Goal: Information Seeking & Learning: Learn about a topic

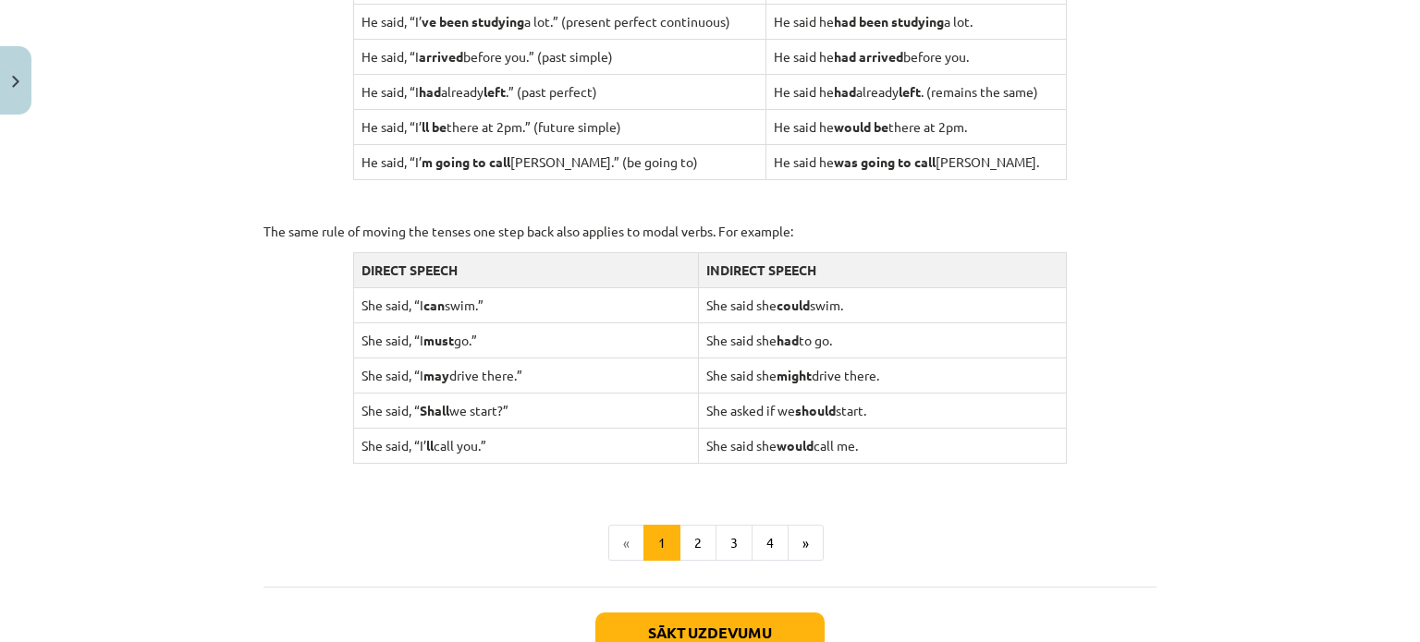
scroll to position [1728, 0]
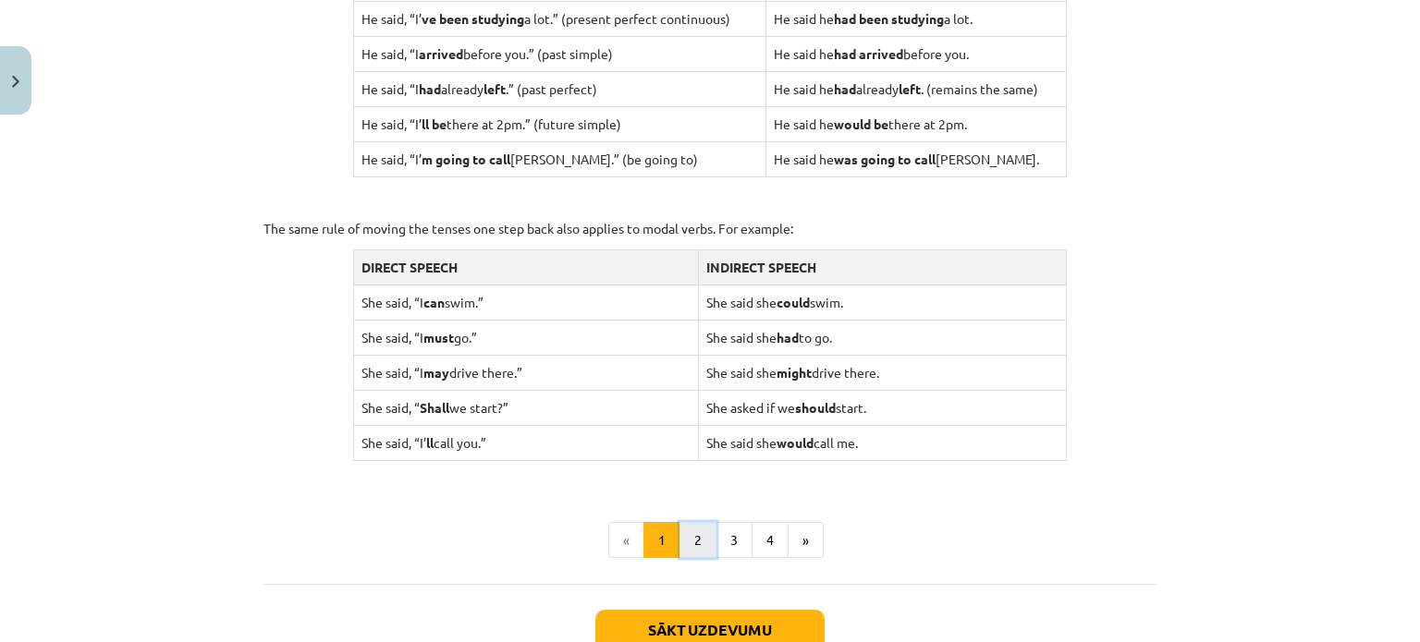
click at [692, 543] on button "2" at bounding box center [697, 540] width 37 height 37
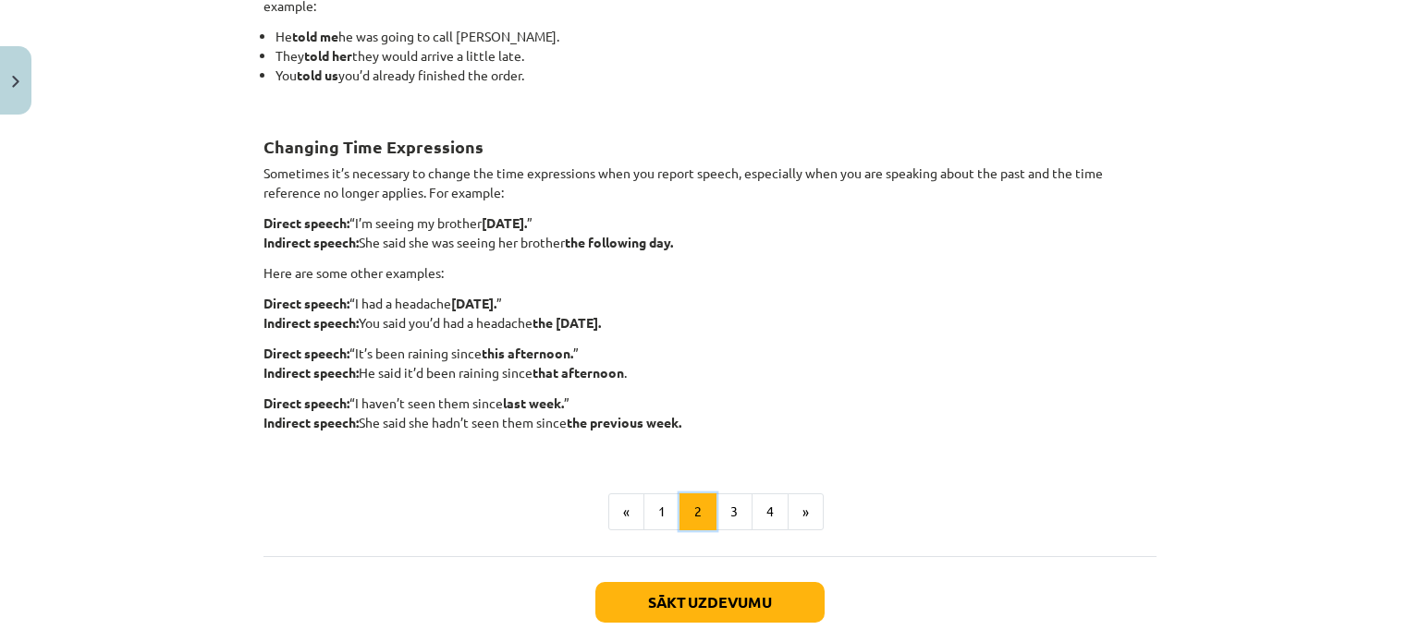
scroll to position [412, 0]
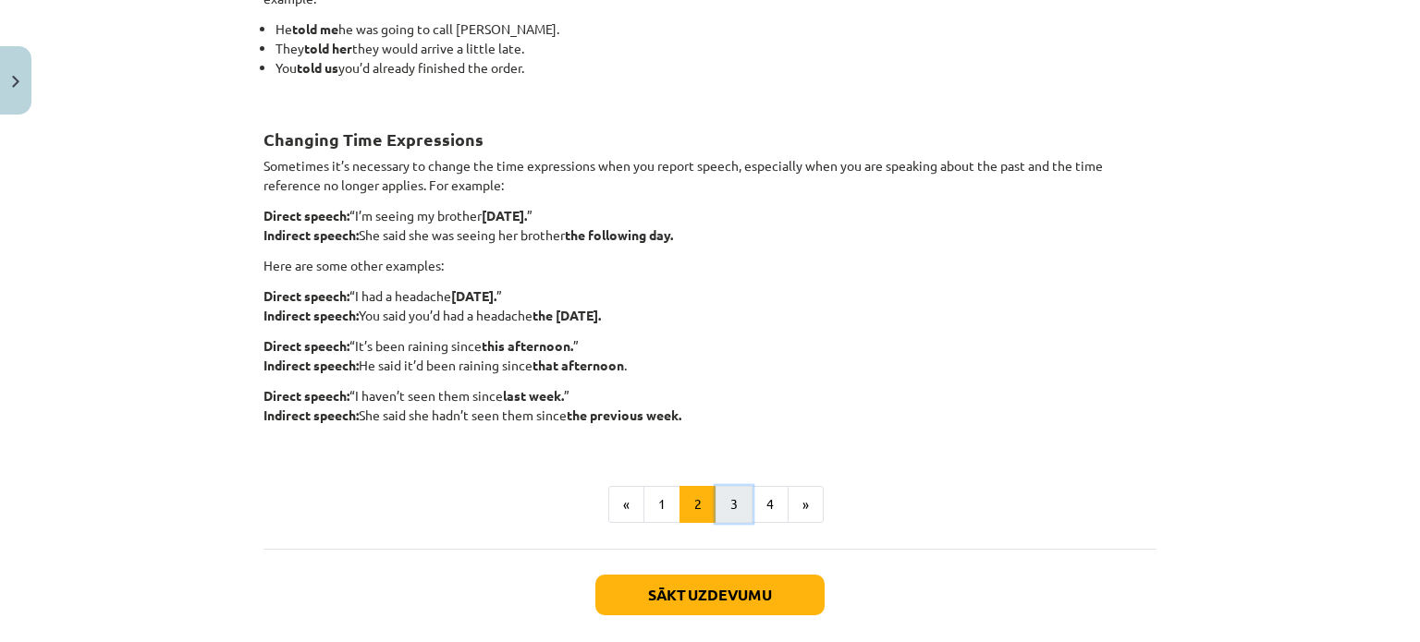
click at [731, 502] on button "3" at bounding box center [733, 504] width 37 height 37
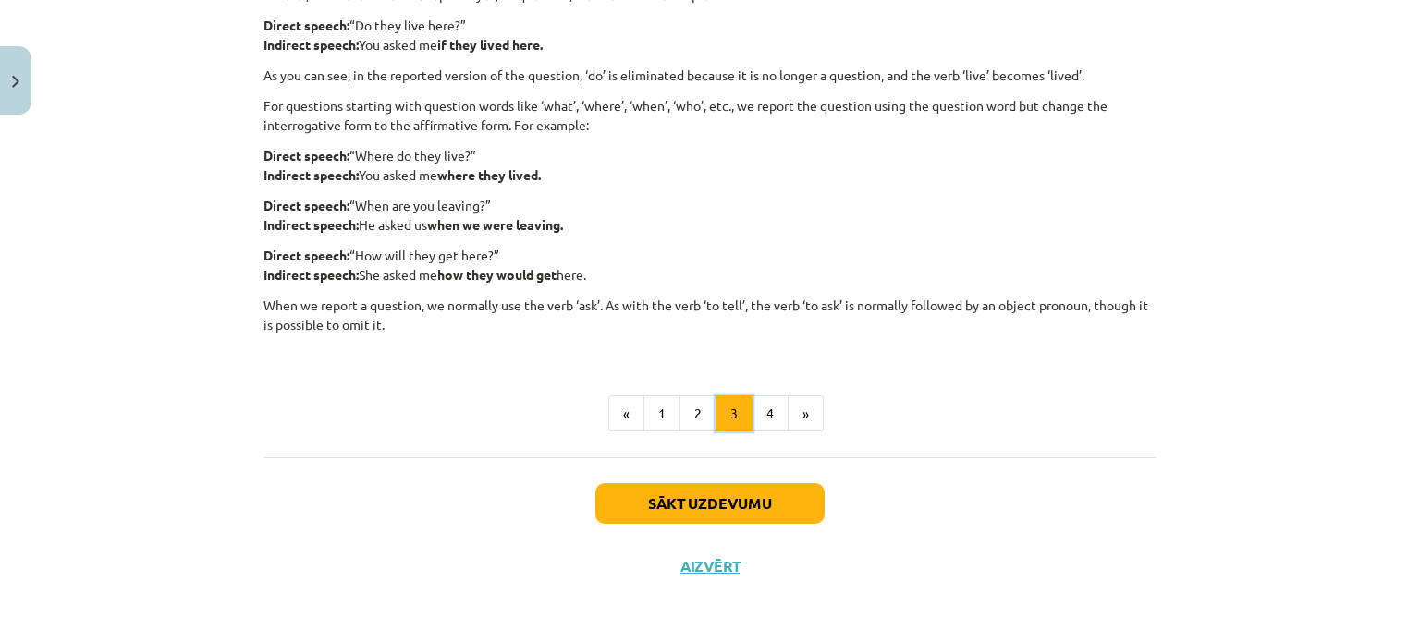
scroll to position [466, 0]
click at [764, 417] on button "4" at bounding box center [770, 414] width 37 height 37
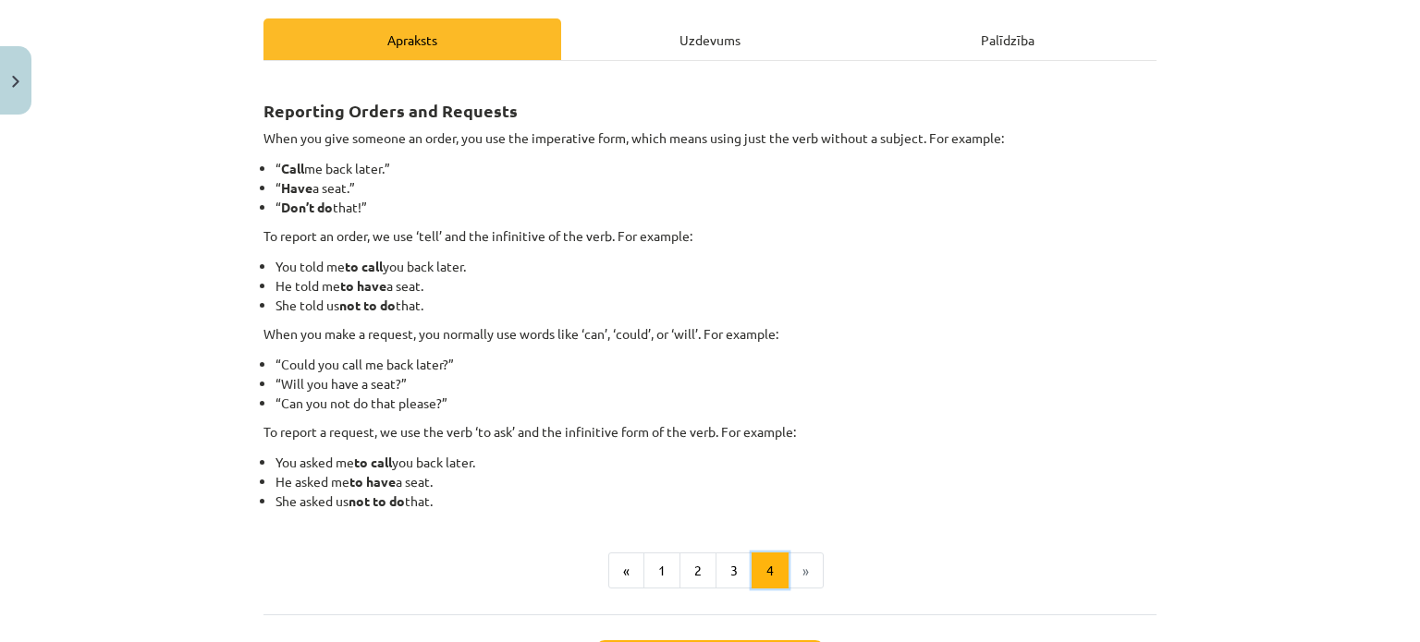
scroll to position [0, 0]
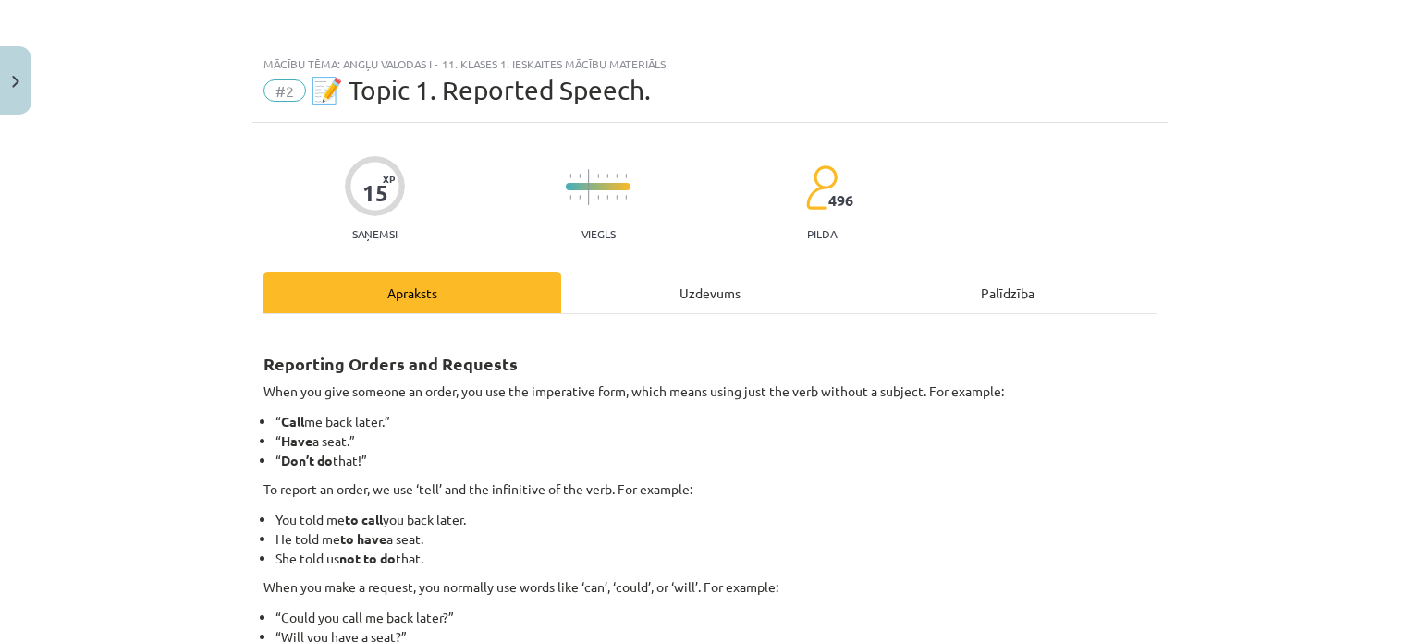
click at [684, 299] on div "Uzdevums" at bounding box center [710, 293] width 298 height 42
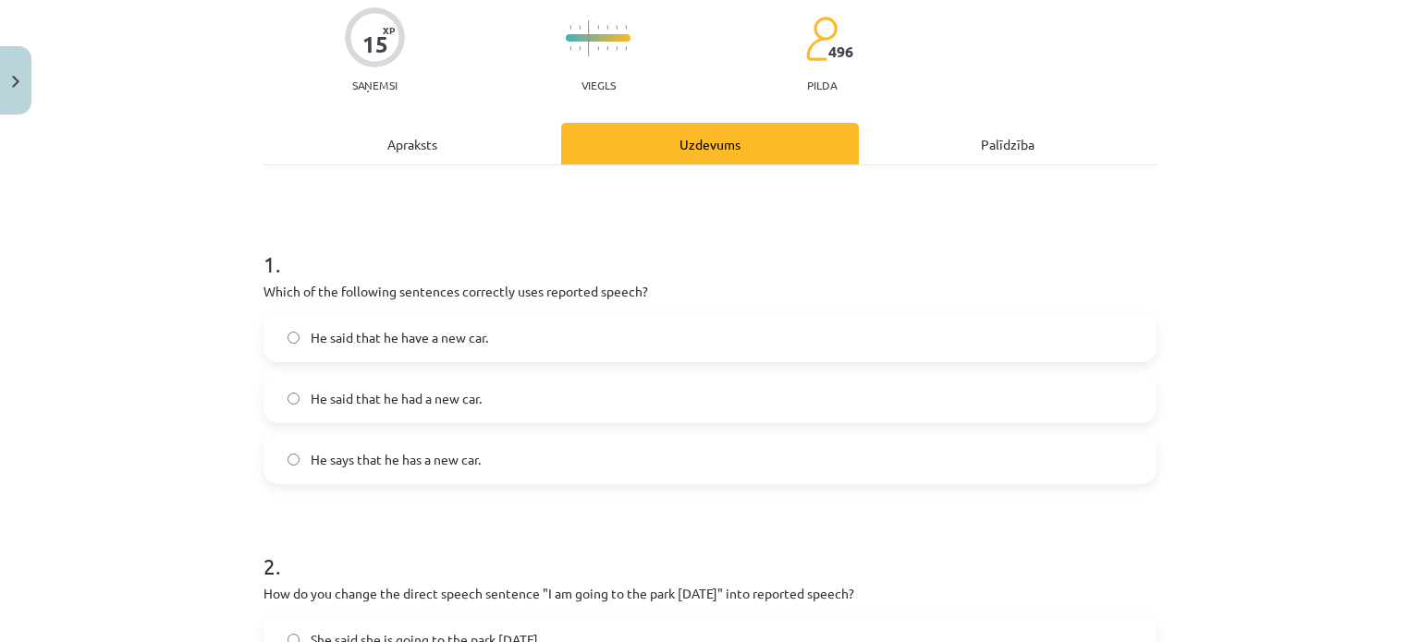
scroll to position [151, 0]
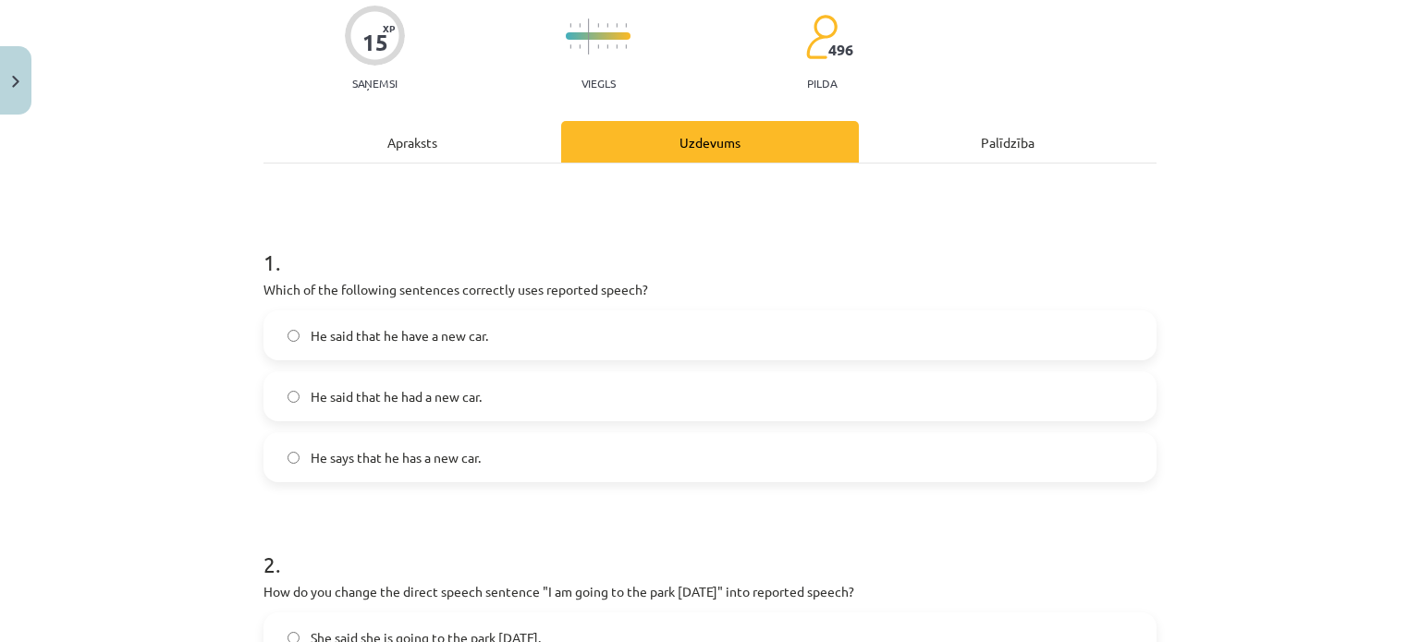
click at [494, 391] on label "He said that he had a new car." at bounding box center [709, 396] width 889 height 46
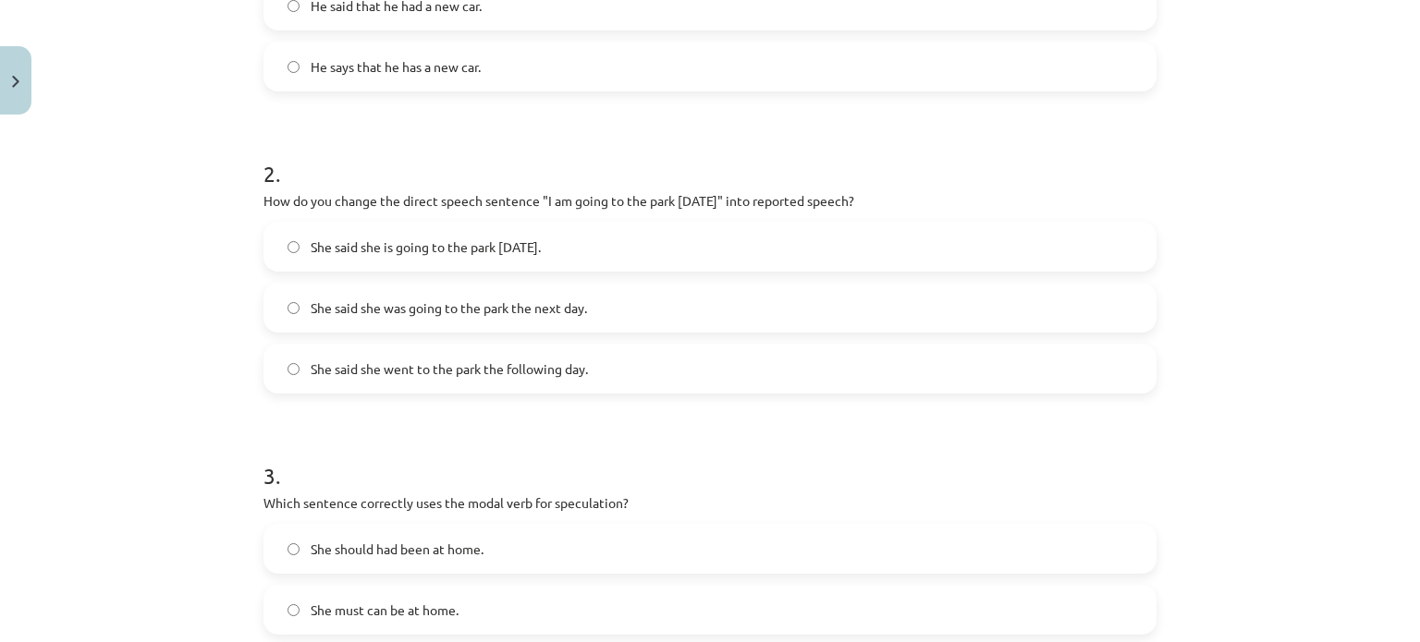
scroll to position [556, 0]
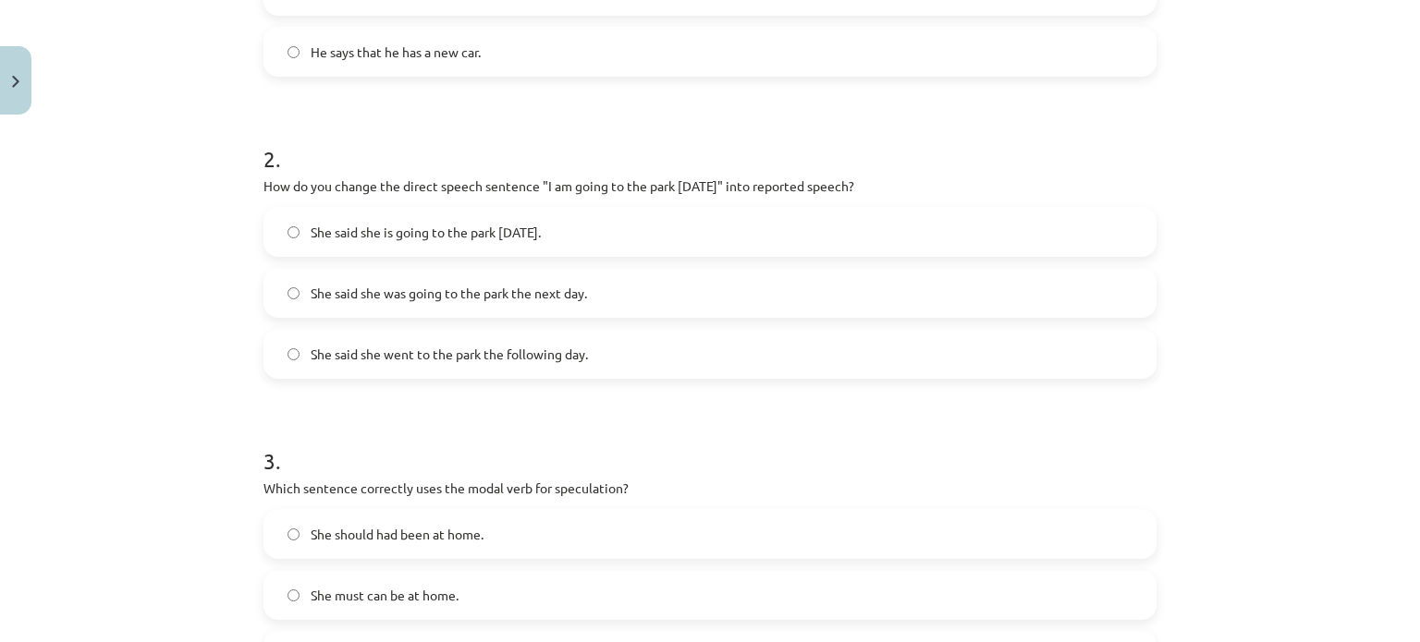
click at [460, 313] on label "She said she was going to the park the next day." at bounding box center [709, 293] width 889 height 46
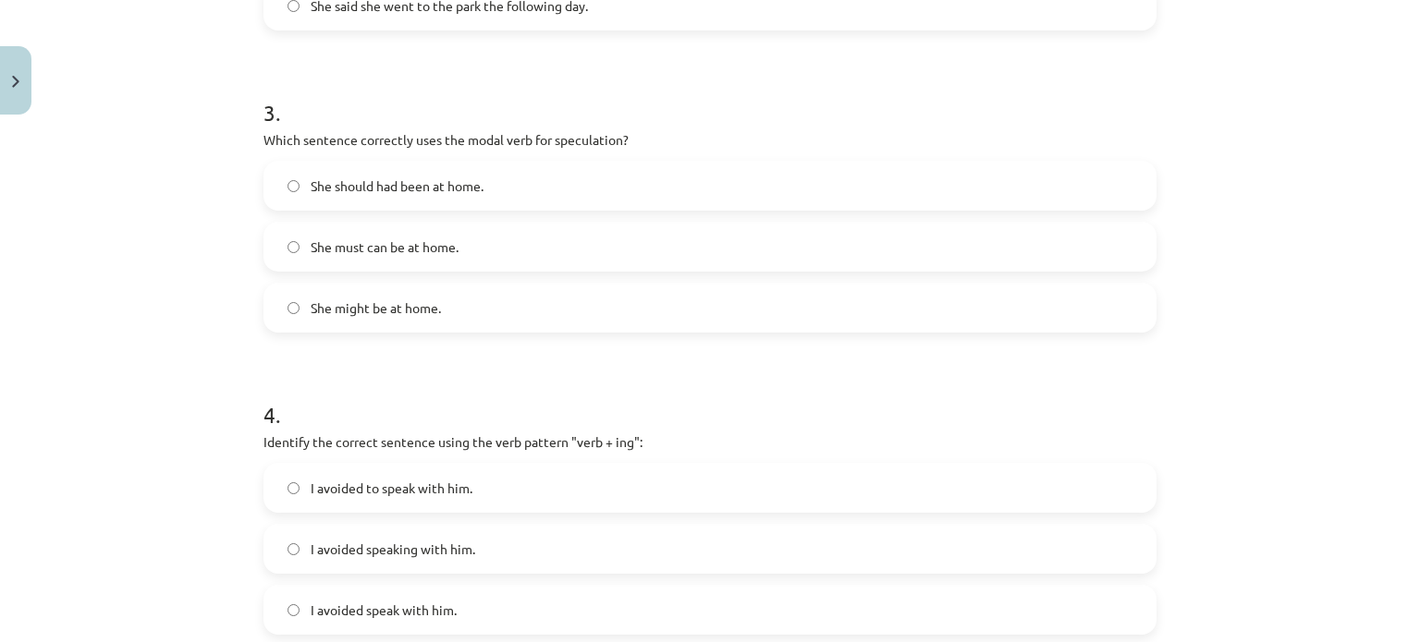
scroll to position [906, 0]
click at [456, 314] on label "She might be at home." at bounding box center [709, 307] width 889 height 46
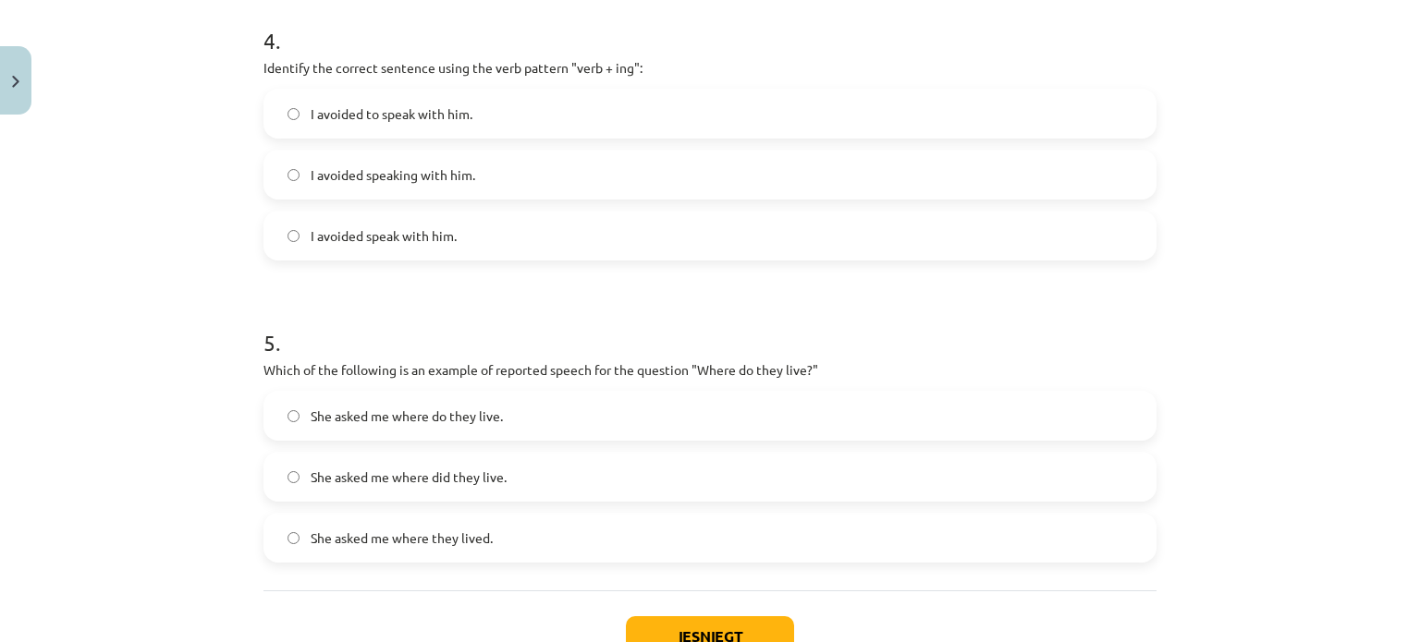
scroll to position [1283, 0]
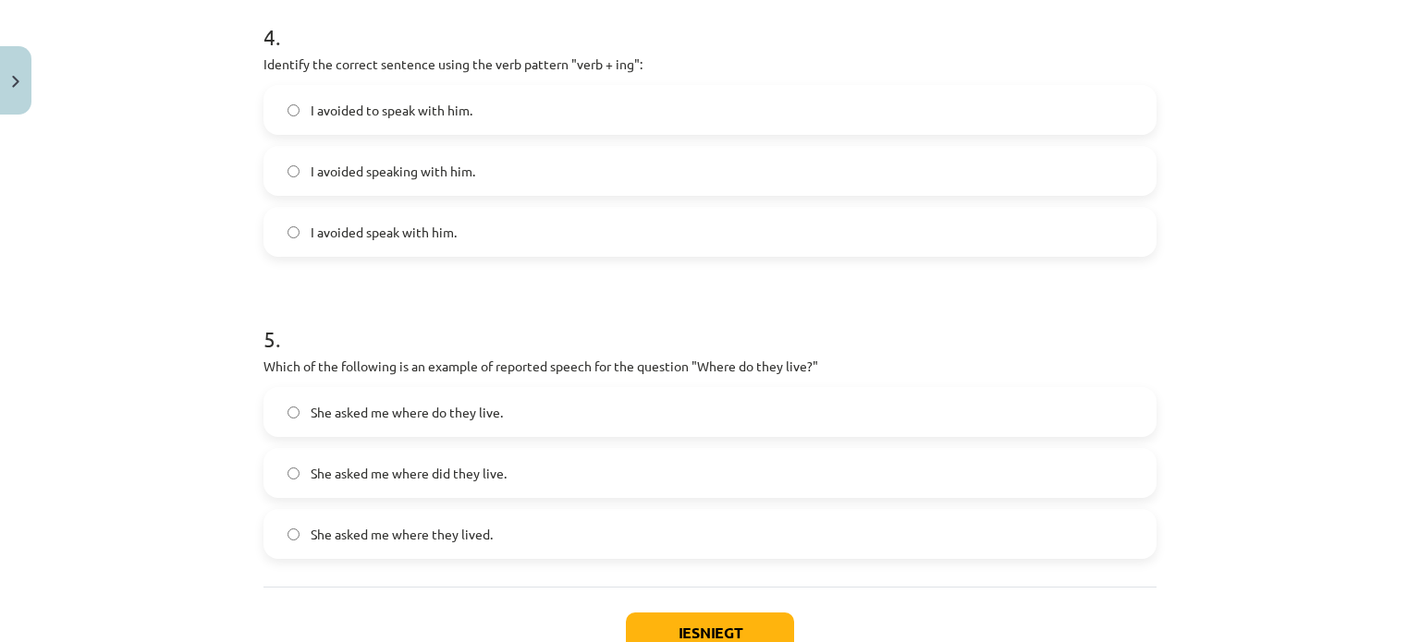
click at [439, 177] on span "I avoided speaking with him." at bounding box center [393, 171] width 165 height 19
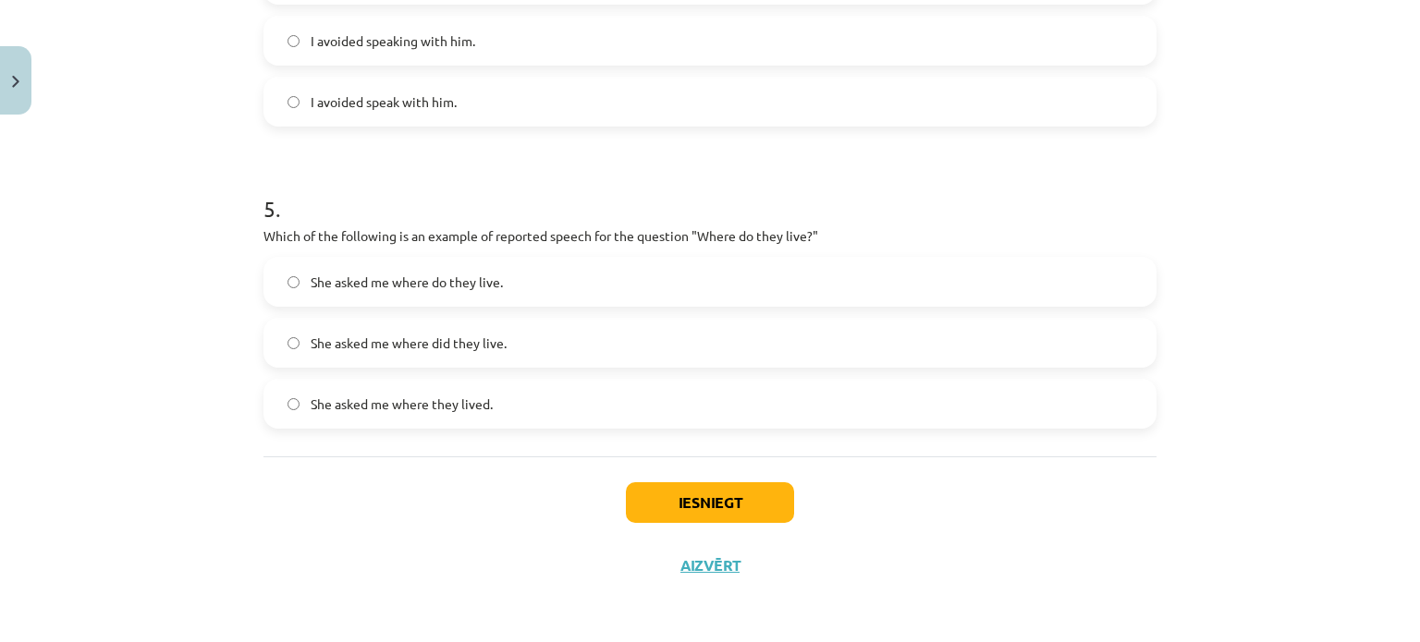
click at [488, 404] on label "She asked me where they lived." at bounding box center [709, 404] width 889 height 46
click at [664, 498] on button "Iesniegt" at bounding box center [710, 503] width 168 height 41
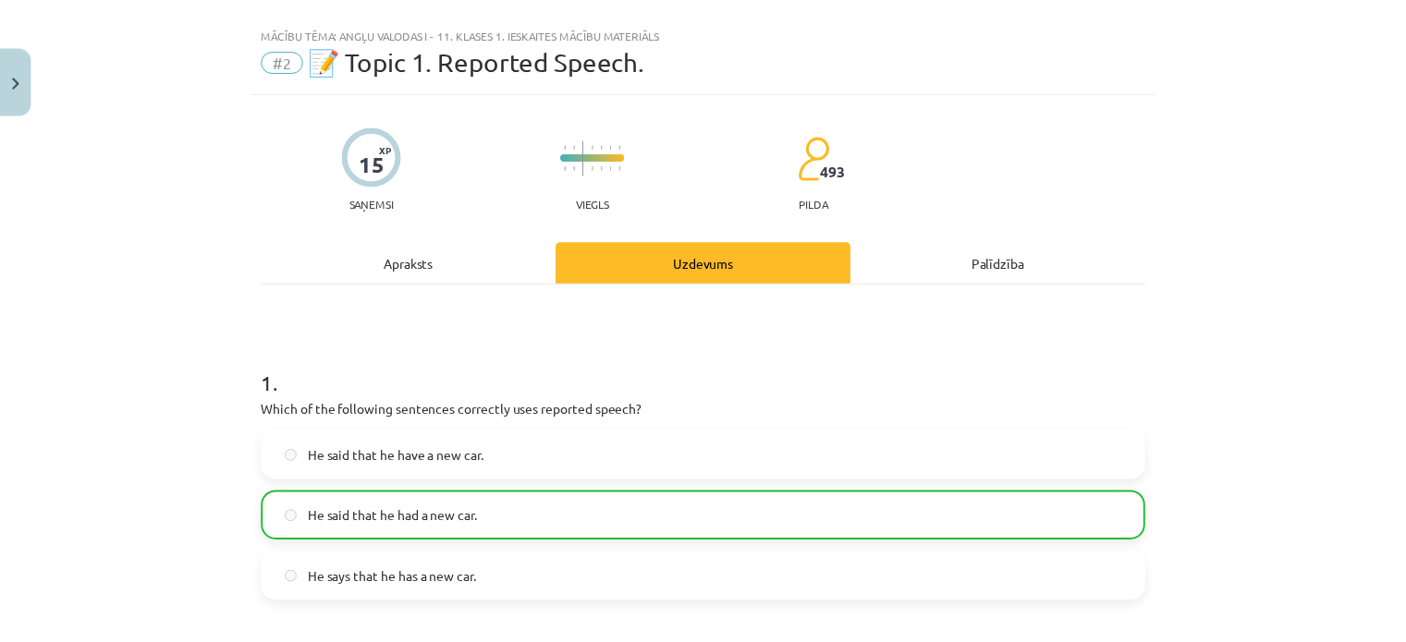
scroll to position [26, 0]
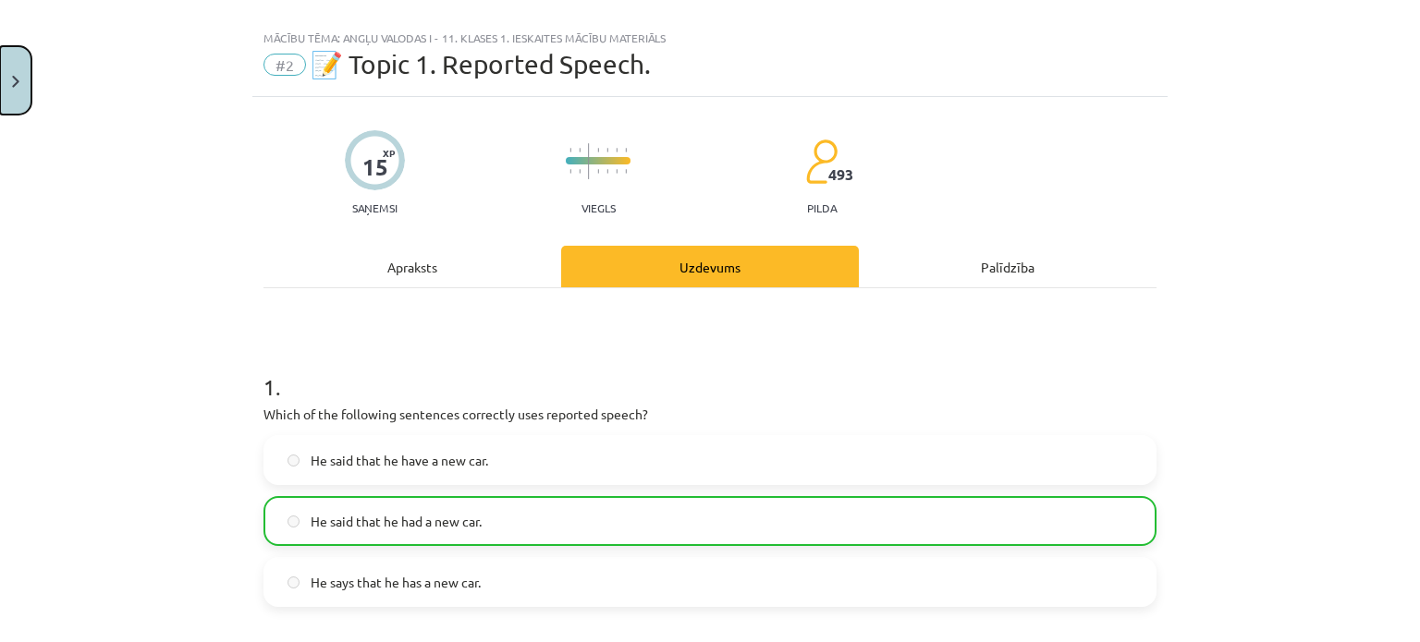
click at [9, 84] on button "Close" at bounding box center [15, 80] width 31 height 68
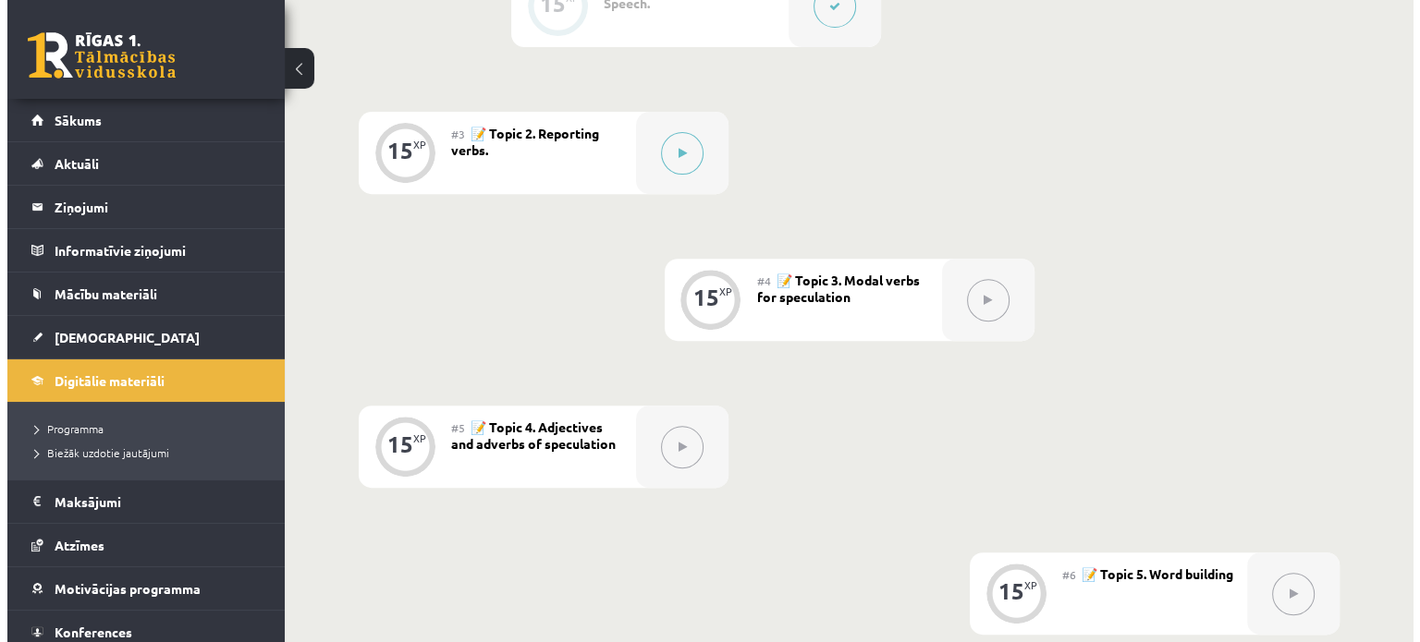
scroll to position [703, 0]
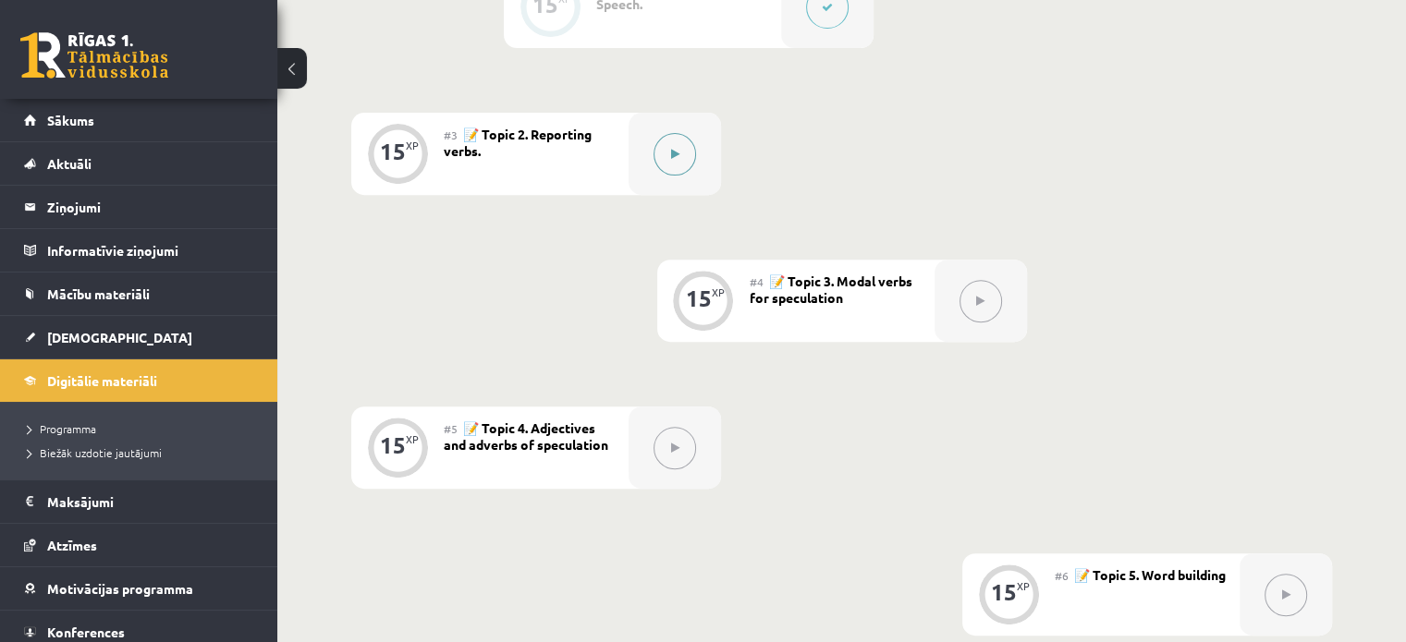
click at [673, 165] on button at bounding box center [675, 154] width 43 height 43
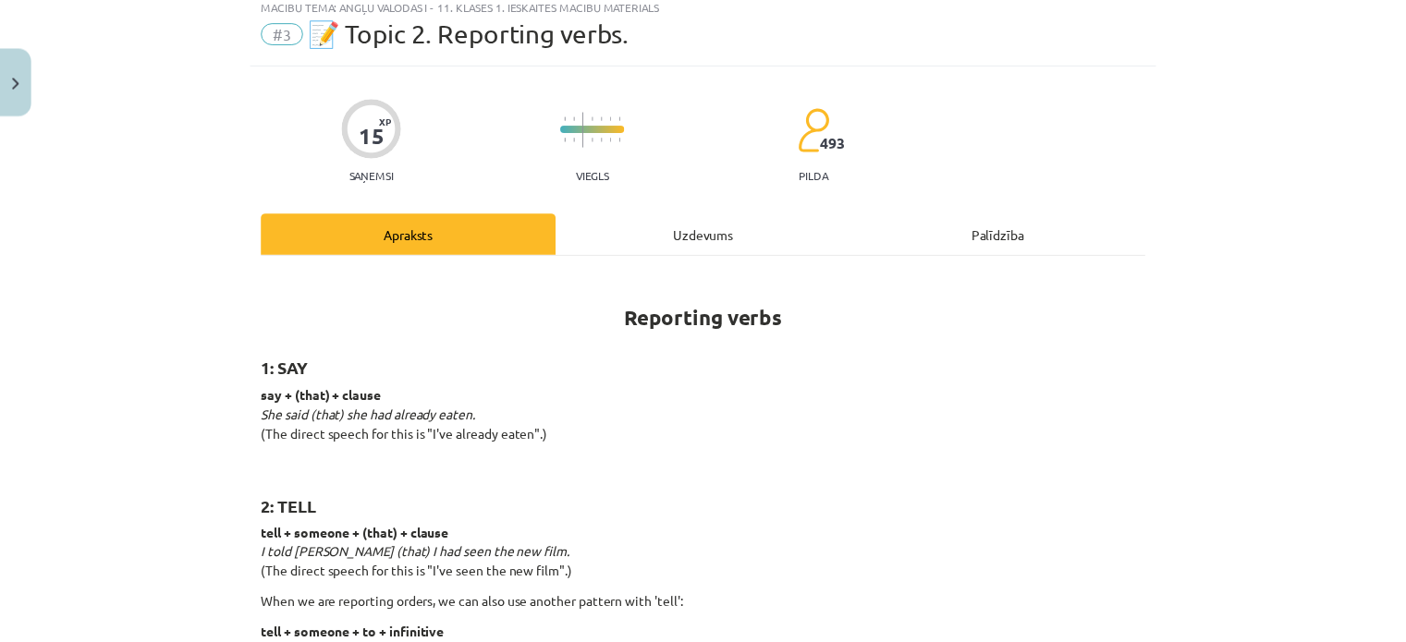
scroll to position [0, 0]
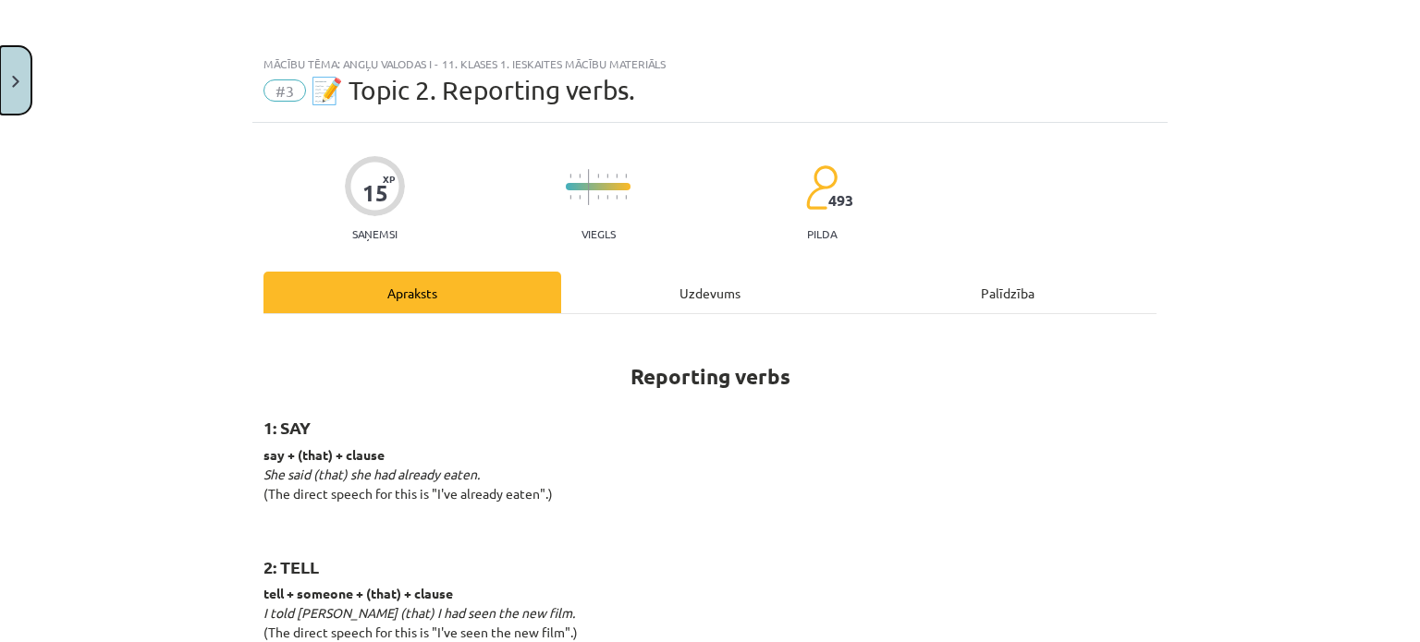
click at [15, 88] on button "Close" at bounding box center [15, 80] width 31 height 68
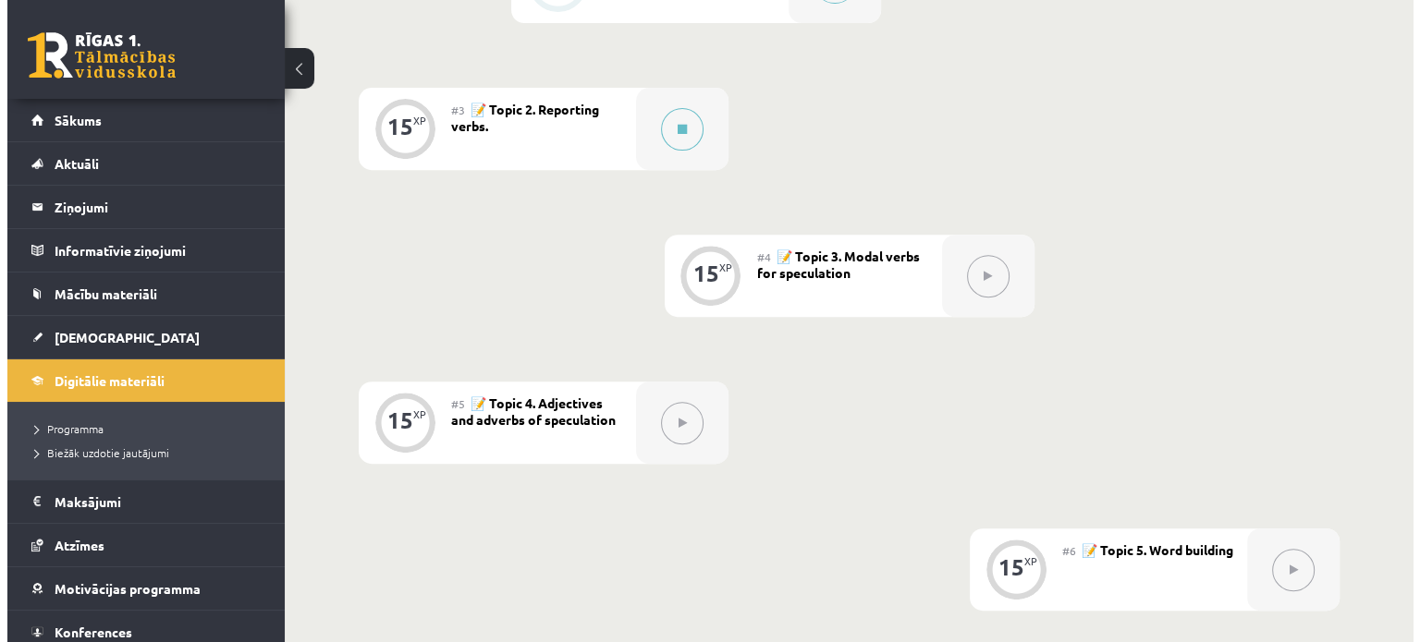
scroll to position [634, 0]
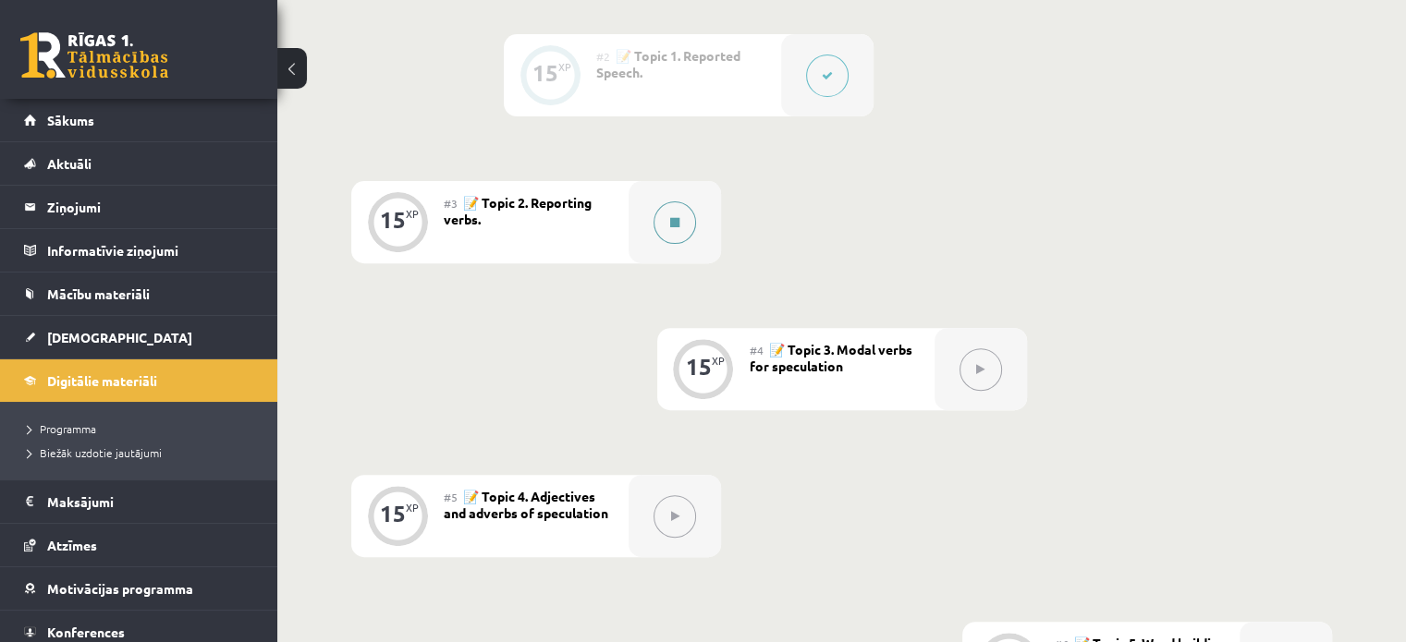
click at [690, 228] on button at bounding box center [675, 223] width 43 height 43
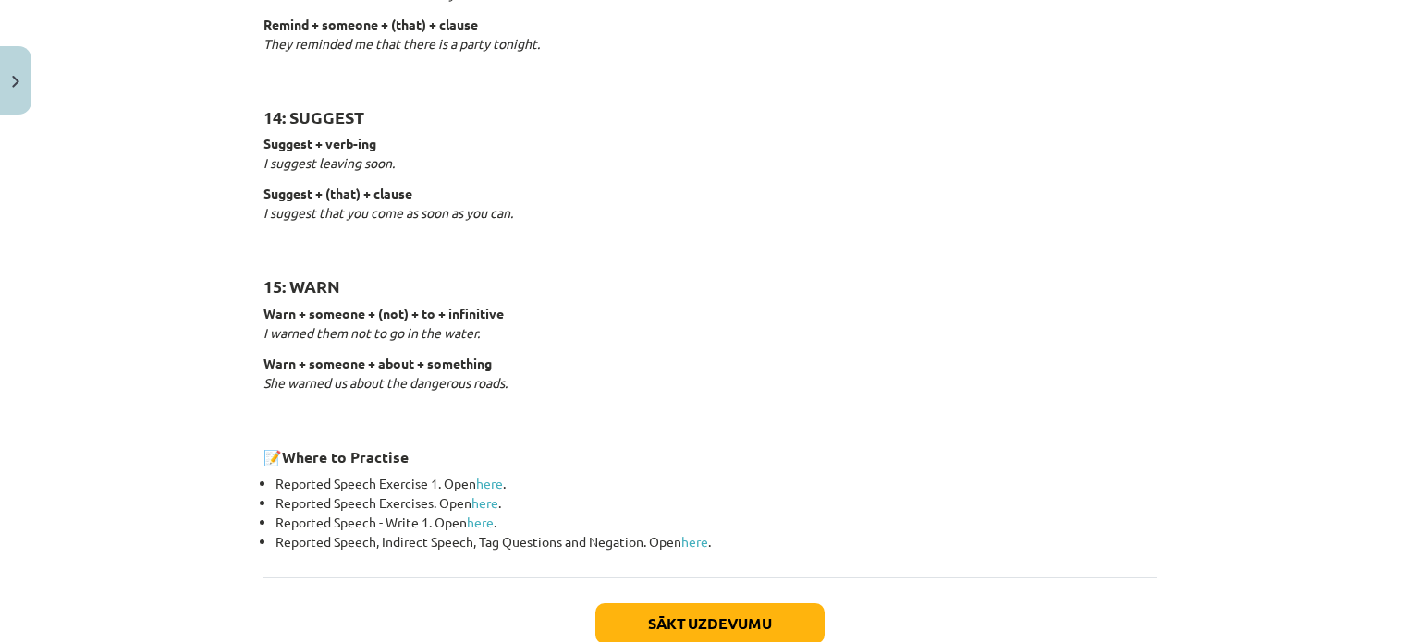
scroll to position [2806, 0]
click at [745, 607] on button "Sākt uzdevumu" at bounding box center [709, 623] width 229 height 41
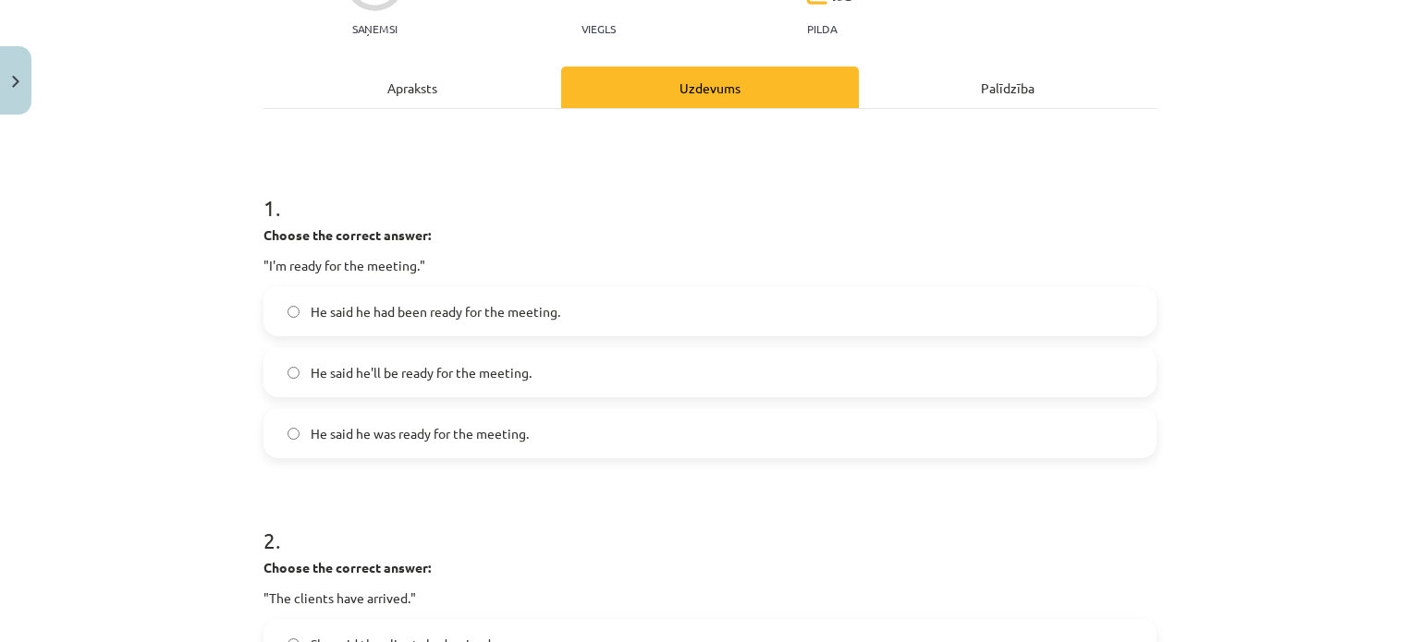
scroll to position [207, 0]
click at [422, 424] on span "He said he was ready for the meeting." at bounding box center [420, 431] width 218 height 19
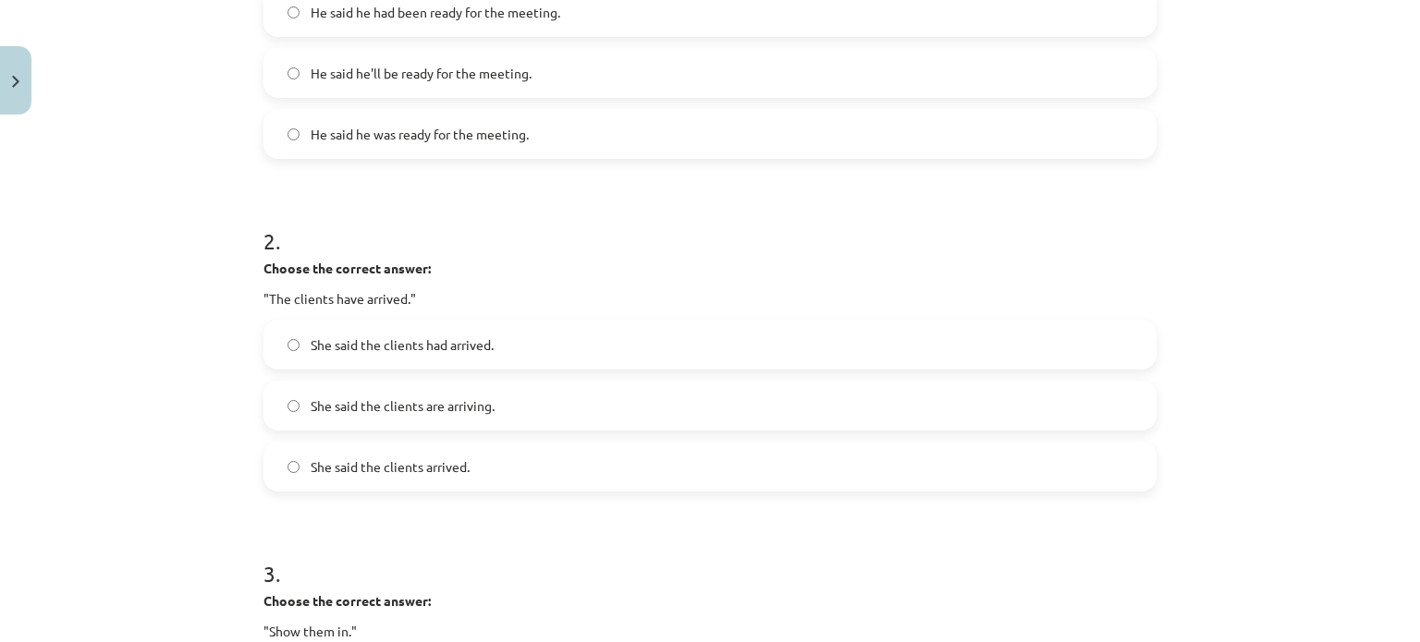
scroll to position [513, 0]
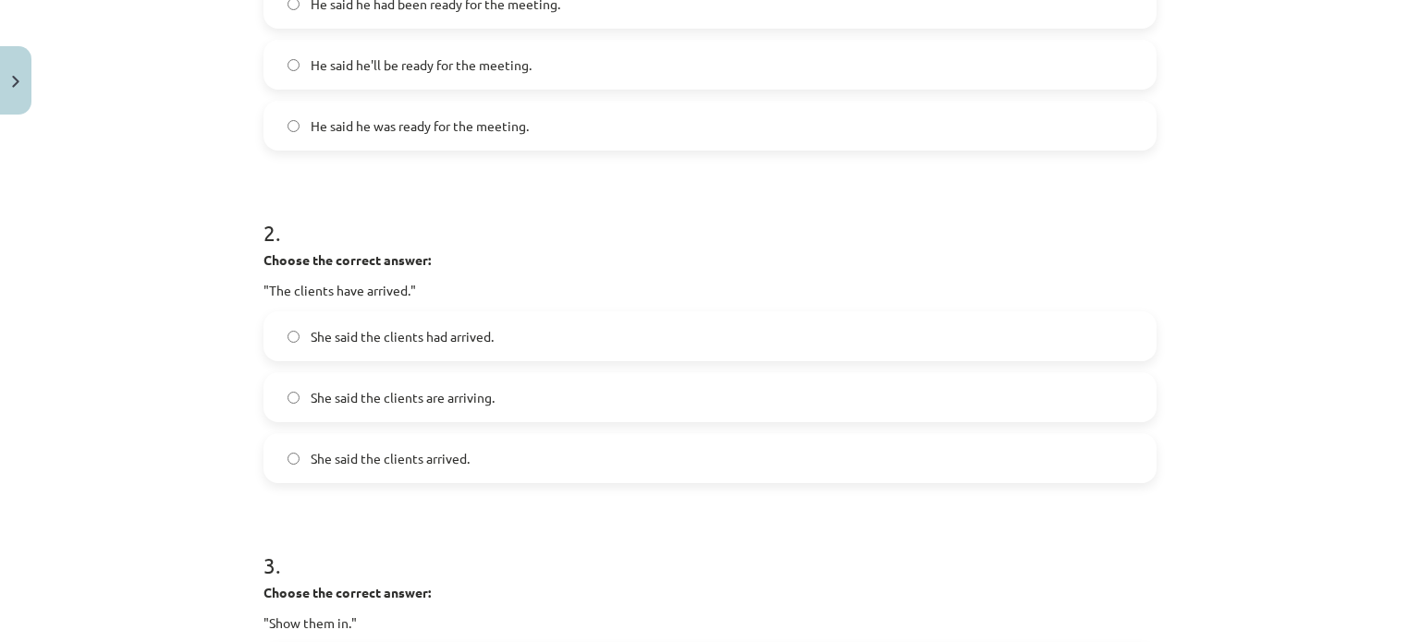
click at [471, 332] on span "She said the clients had arrived." at bounding box center [402, 336] width 183 height 19
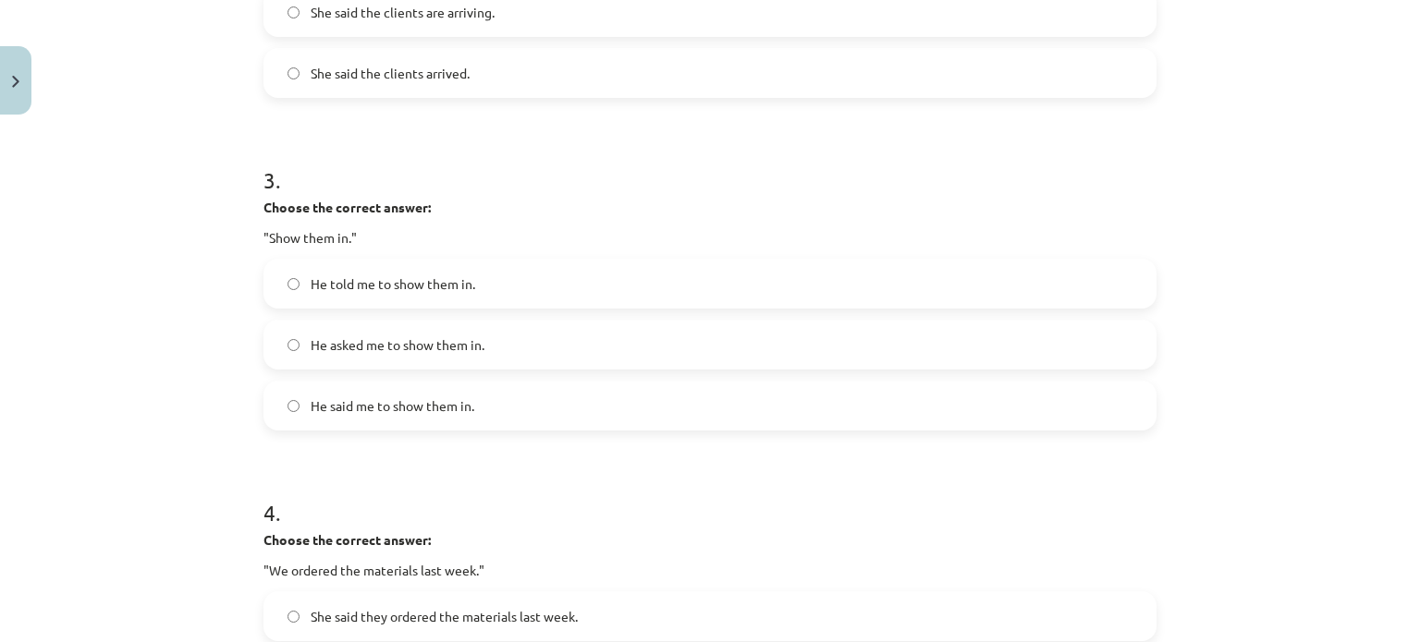
scroll to position [899, 0]
click at [410, 361] on label "He asked me to show them in." at bounding box center [709, 344] width 889 height 46
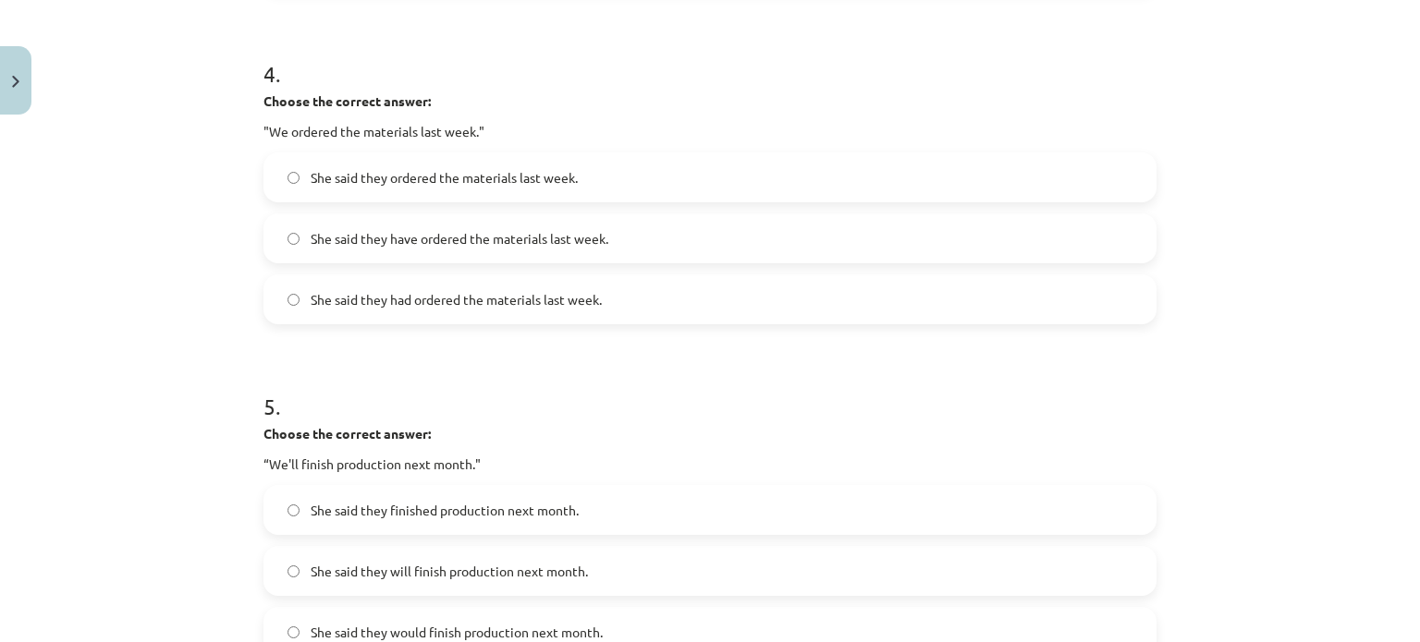
scroll to position [1339, 0]
click at [560, 188] on label "She said they ordered the materials last week." at bounding box center [709, 176] width 889 height 46
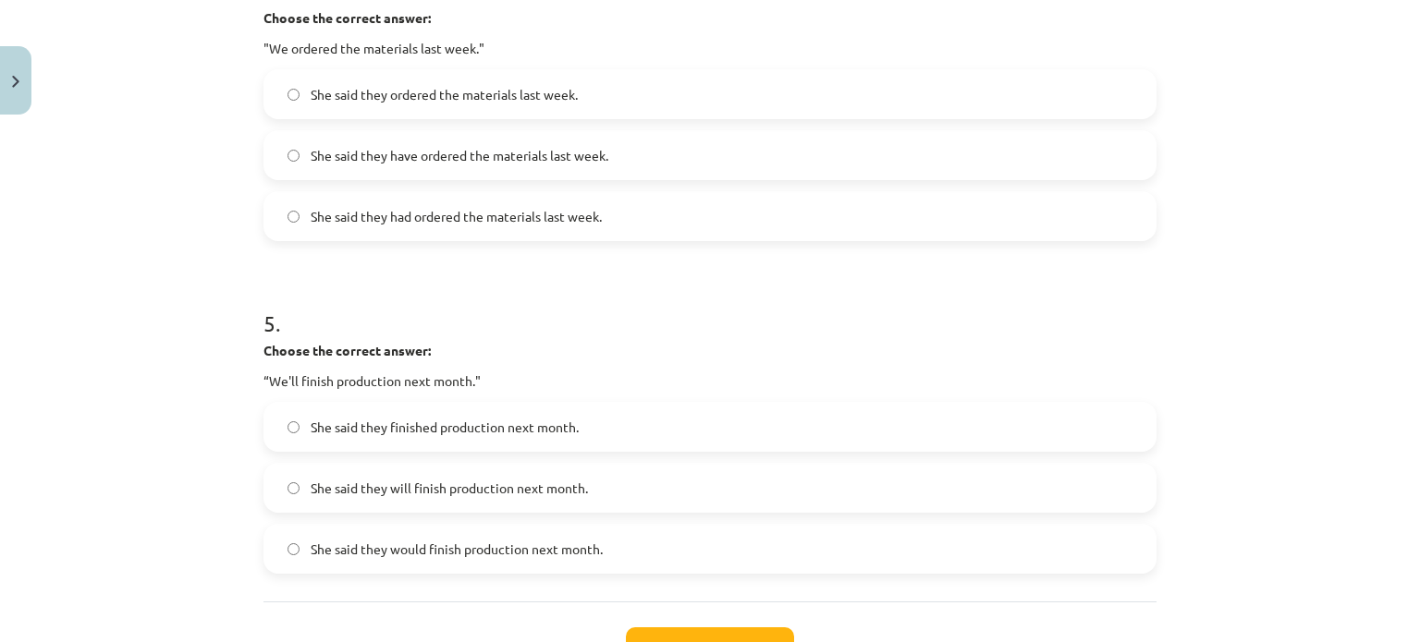
scroll to position [1566, 0]
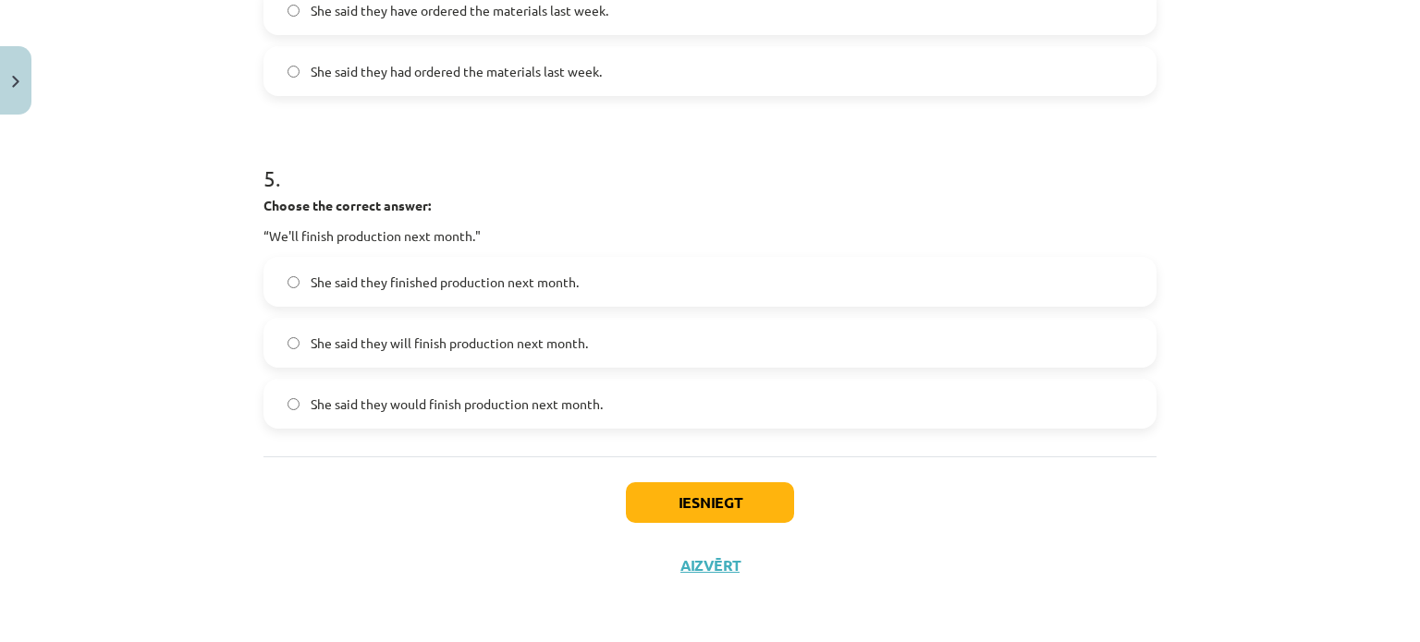
click at [463, 413] on label "She said they would finish production next month." at bounding box center [709, 404] width 889 height 46
click at [706, 514] on button "Iesniegt" at bounding box center [710, 503] width 168 height 41
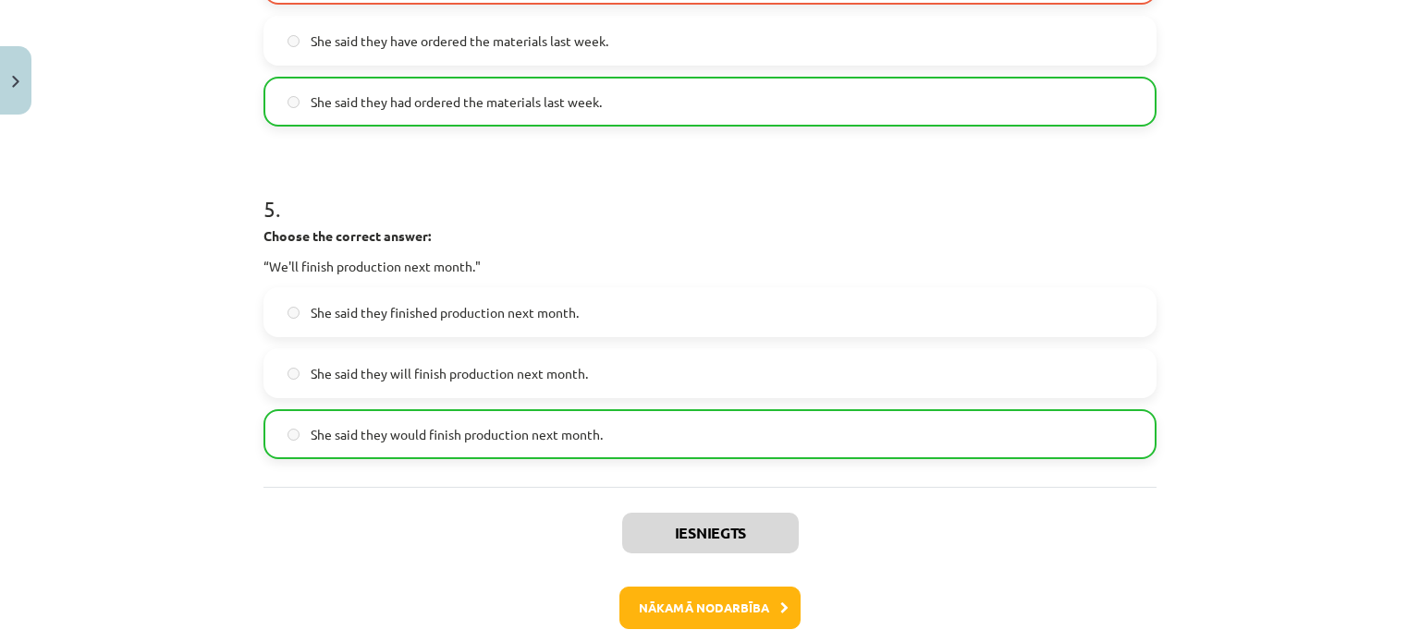
scroll to position [1624, 0]
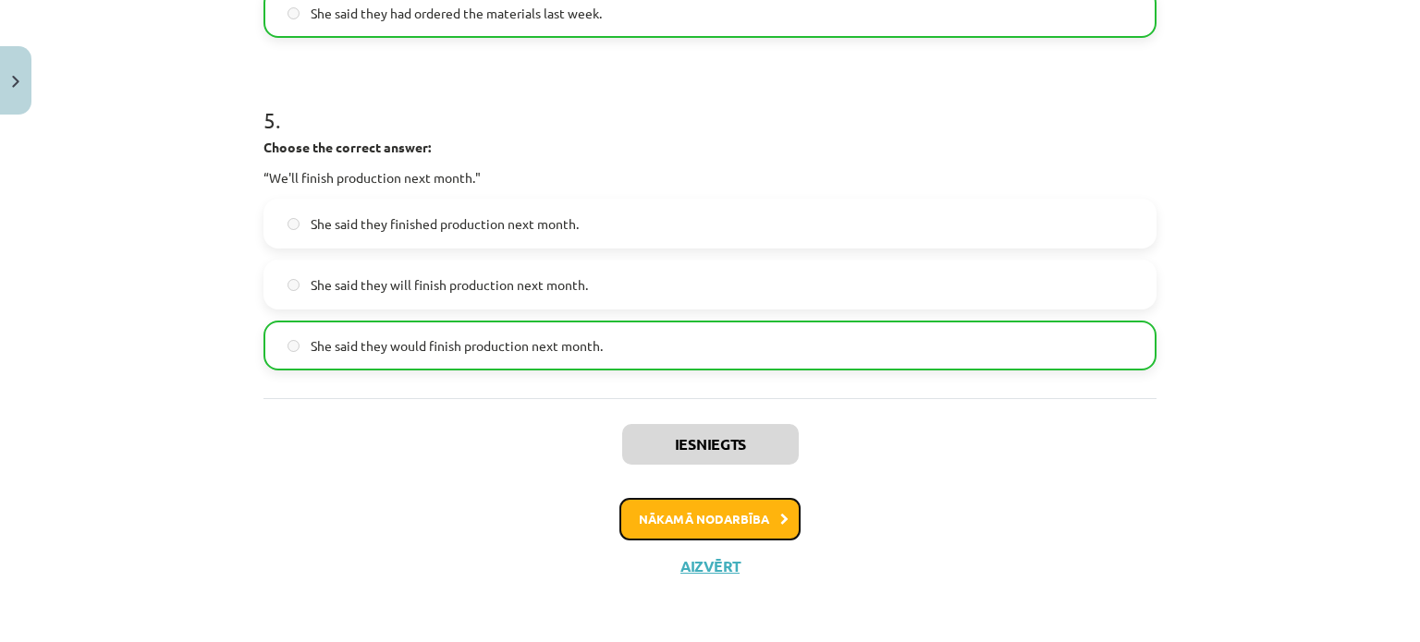
click at [748, 500] on button "Nākamā nodarbība" at bounding box center [709, 519] width 181 height 43
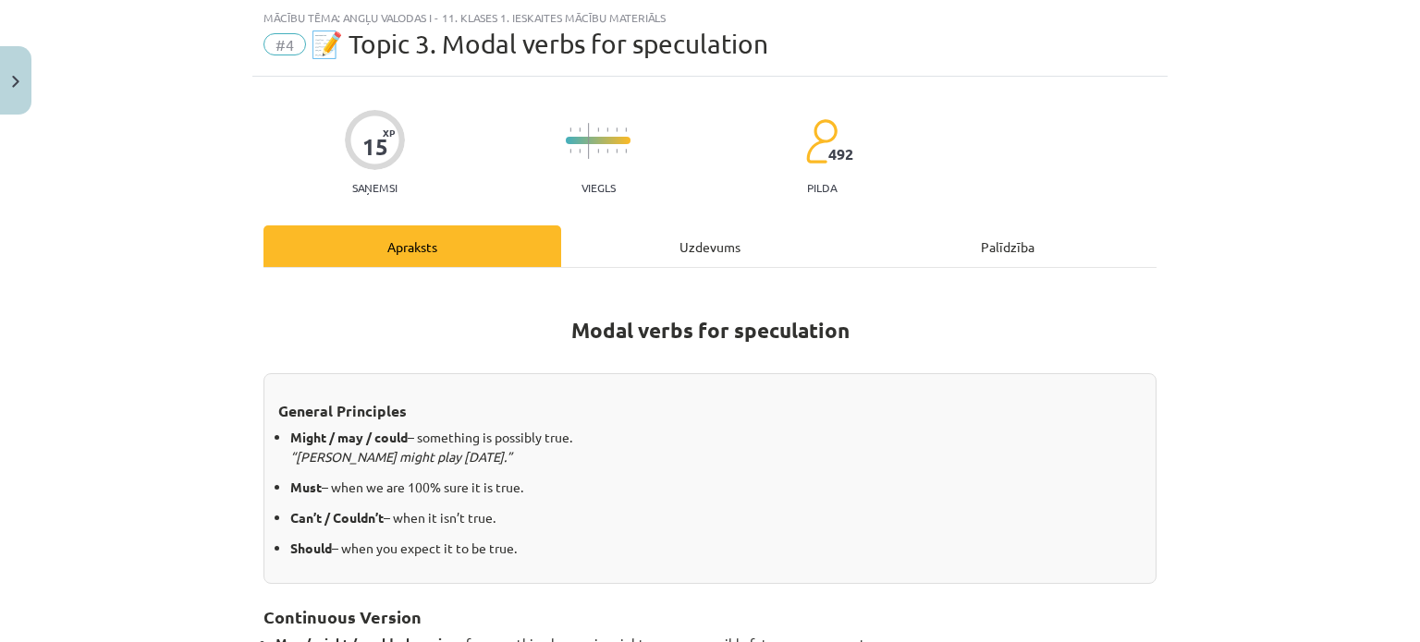
scroll to position [514, 0]
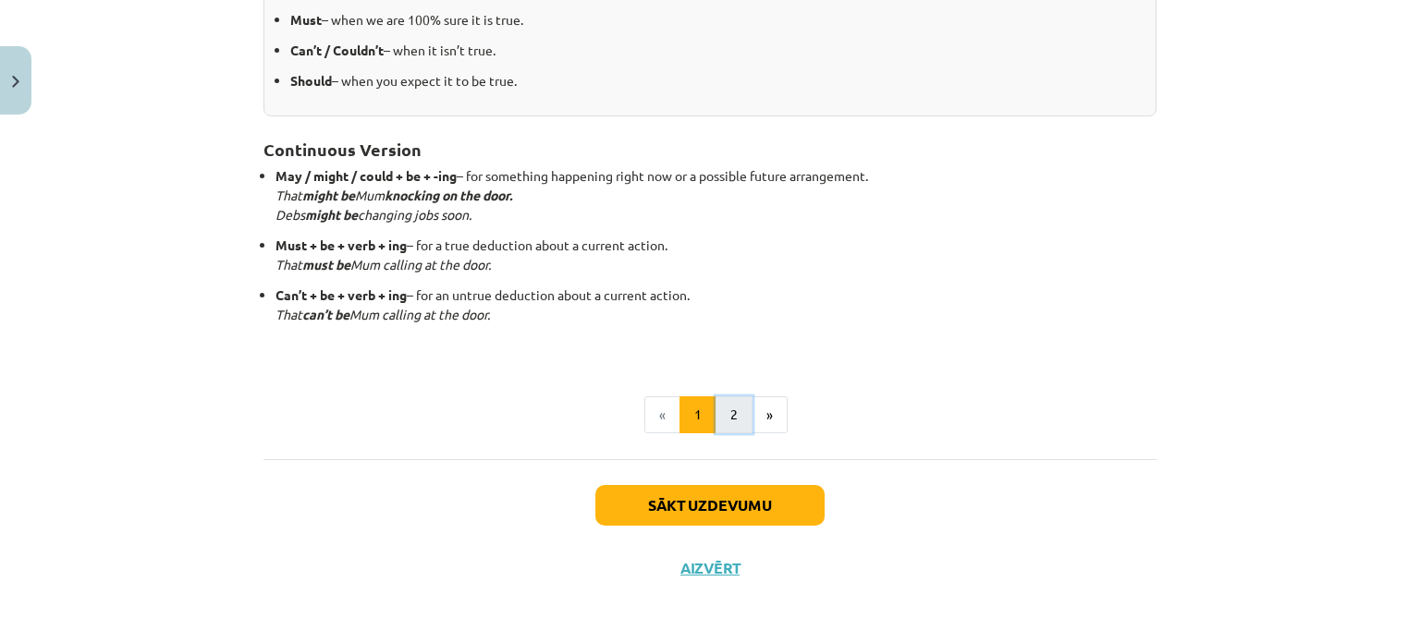
click at [724, 419] on button "2" at bounding box center [733, 415] width 37 height 37
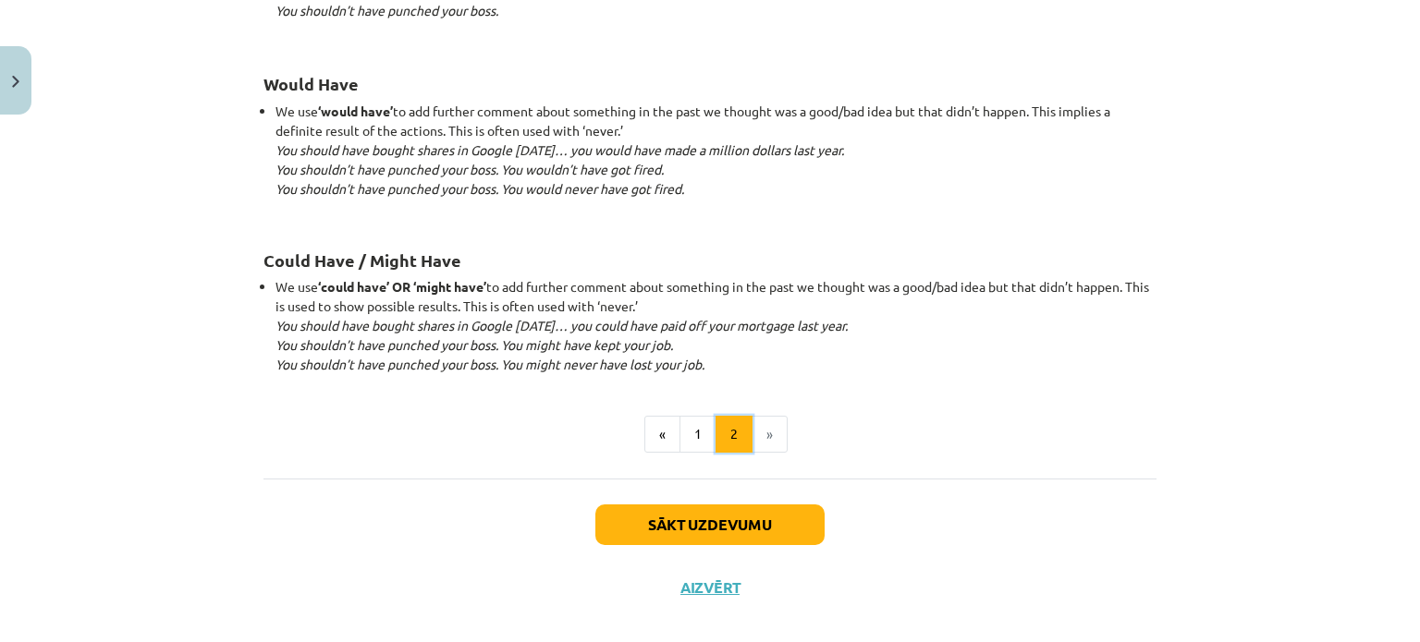
scroll to position [1841, 0]
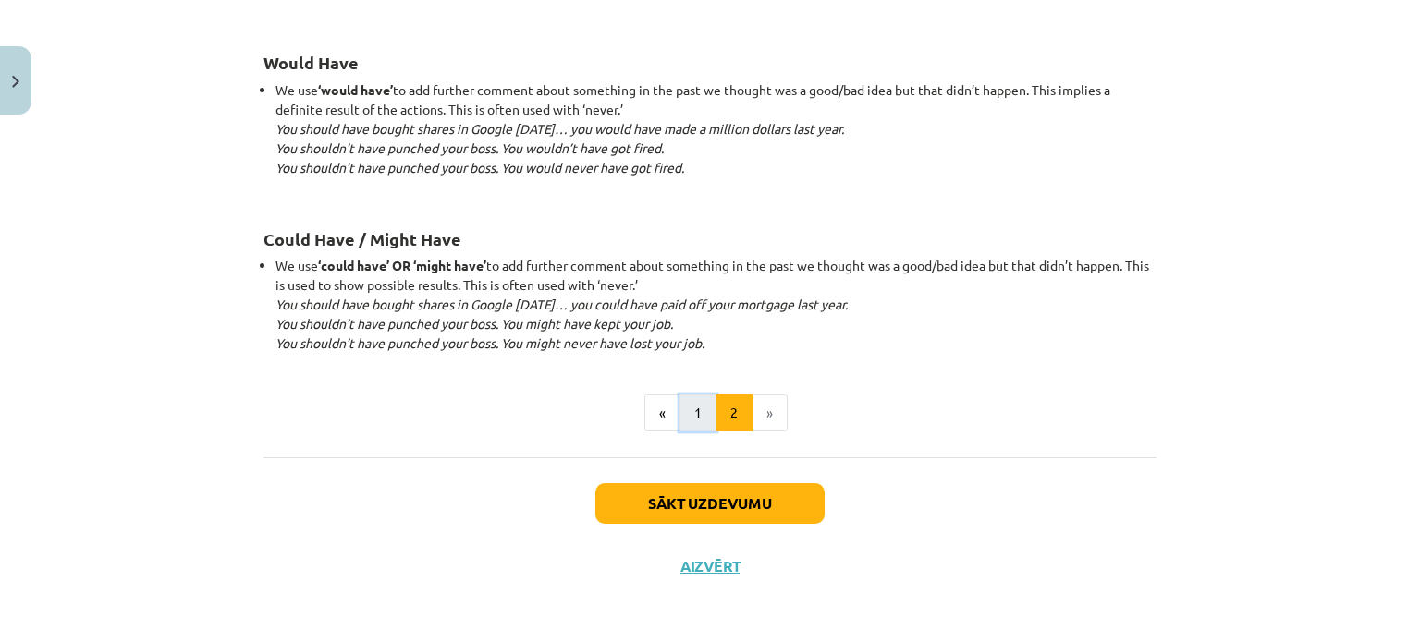
click at [679, 402] on button "1" at bounding box center [697, 413] width 37 height 37
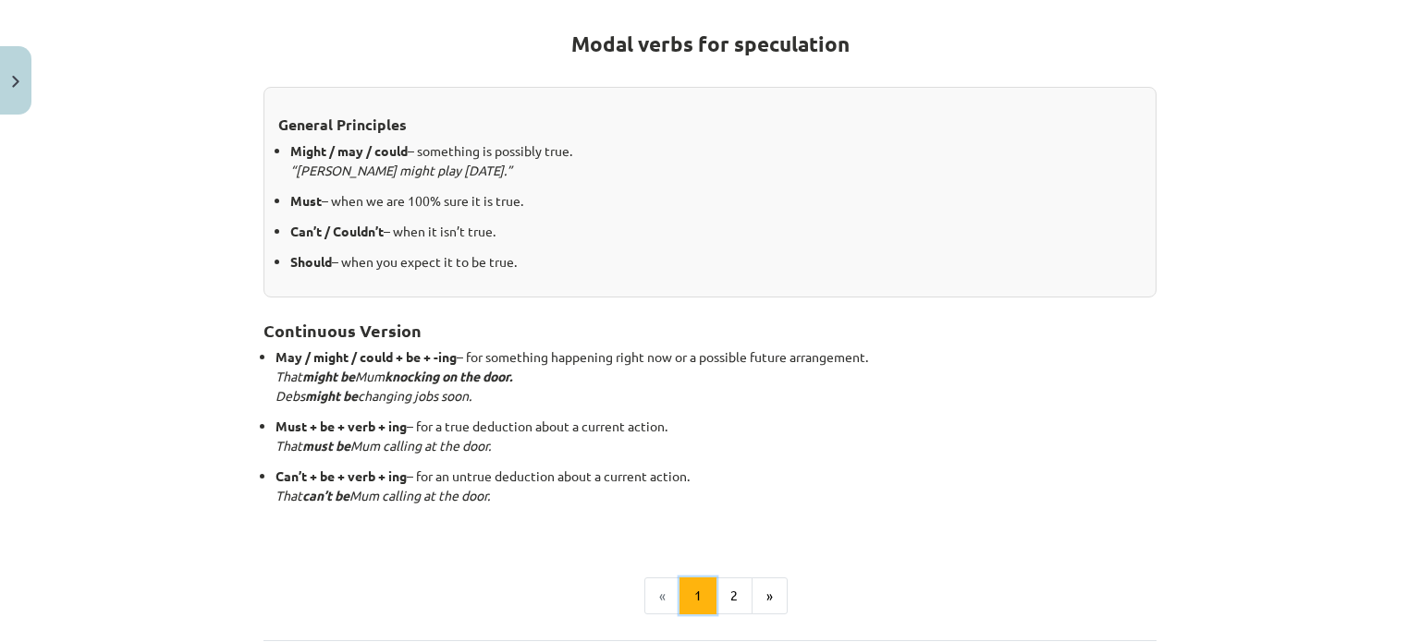
scroll to position [330, 0]
